Goal: Navigation & Orientation: Go to known website

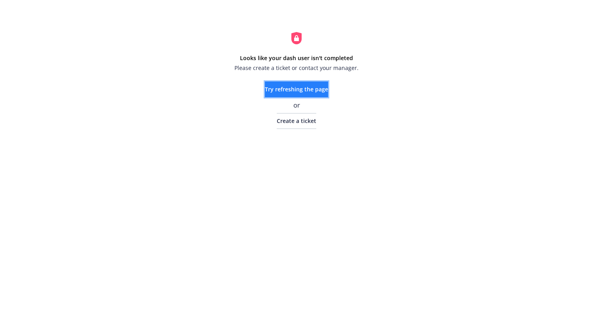
click at [309, 91] on span "Try refreshing the page" at bounding box center [296, 89] width 63 height 8
click at [276, 91] on span "Try refreshing the page" at bounding box center [296, 89] width 63 height 8
